Goal: Task Accomplishment & Management: Use online tool/utility

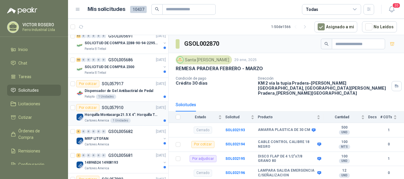
scroll to position [118, 0]
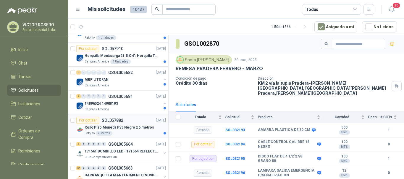
click at [138, 123] on div "Por cotizar SOL057882 [DATE]" at bounding box center [121, 120] width 90 height 7
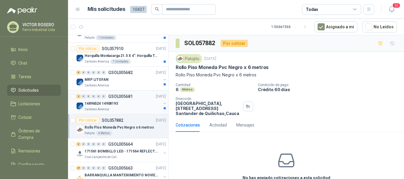
click at [129, 104] on div "14896524 14908193" at bounding box center [123, 103] width 77 height 7
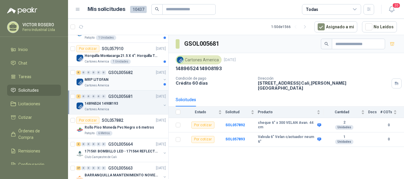
click at [125, 83] on div "MRP LITOFAN" at bounding box center [123, 79] width 77 height 7
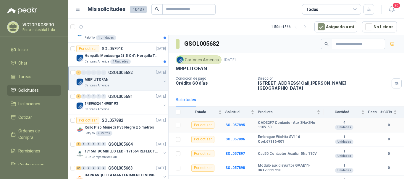
scroll to position [19, 0]
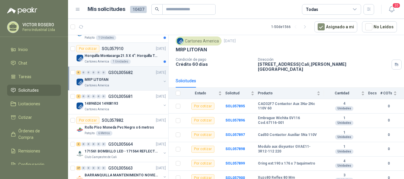
click at [131, 61] on div "Cartones America 1 Unidades" at bounding box center [125, 61] width 81 height 5
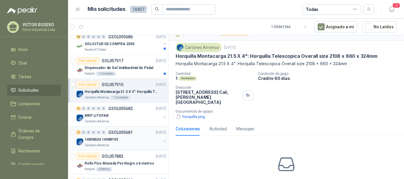
scroll to position [59, 0]
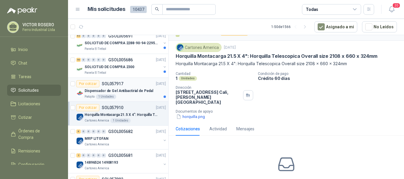
click at [135, 93] on p "Dispensador de Gel Antibactirial de Pedal" at bounding box center [119, 91] width 69 height 6
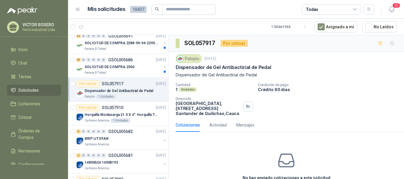
scroll to position [30, 0]
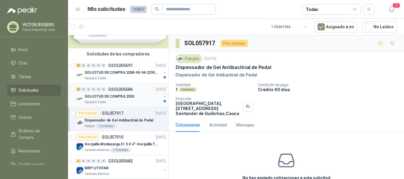
click at [115, 97] on p "SOLICITUD DE COMPRA 2300" at bounding box center [110, 97] width 50 height 6
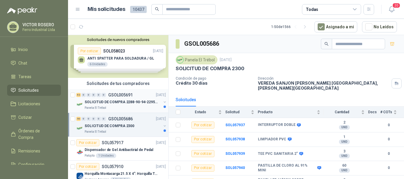
click at [119, 97] on p "GSOL005691" at bounding box center [120, 95] width 25 height 4
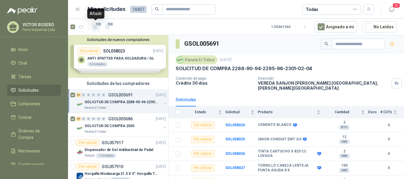
click at [97, 27] on icon "button" at bounding box center [95, 26] width 4 height 3
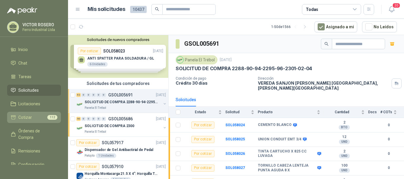
click at [27, 114] on link "Cotizar 112" at bounding box center [34, 117] width 54 height 11
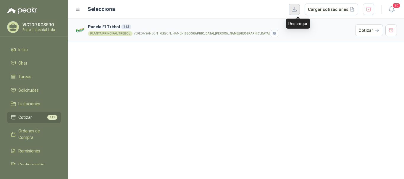
click at [300, 10] on button "button" at bounding box center [294, 9] width 11 height 11
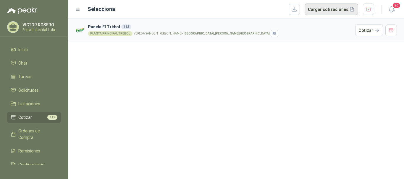
click at [325, 12] on button "Cargar cotizaciones" at bounding box center [332, 10] width 54 height 12
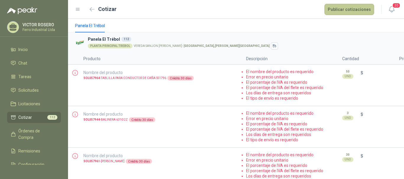
click at [352, 7] on button "Publicar cotizaciones" at bounding box center [349, 9] width 50 height 11
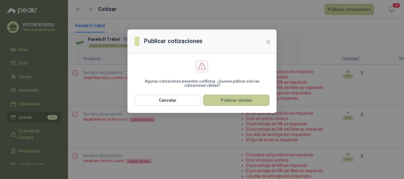
click at [229, 103] on button "Publicar válidas" at bounding box center [236, 100] width 66 height 11
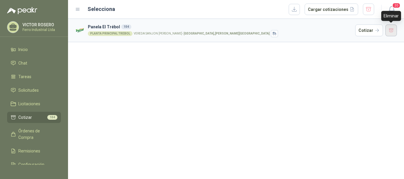
click at [389, 31] on button "button" at bounding box center [391, 31] width 12 height 12
